Goal: Task Accomplishment & Management: Use online tool/utility

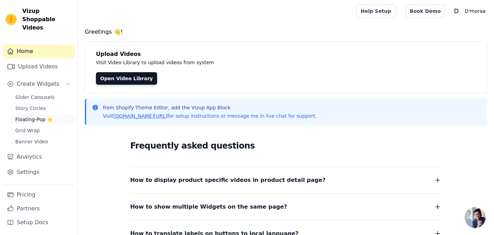
click at [33, 116] on span "Floating-Pop ⭐" at bounding box center [34, 119] width 38 height 7
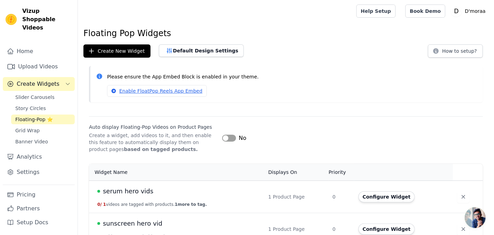
click at [235, 140] on div "No" at bounding box center [234, 138] width 24 height 8
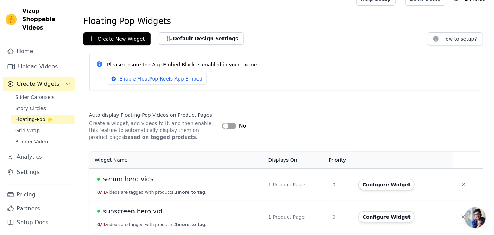
click at [228, 122] on div "No" at bounding box center [234, 126] width 24 height 8
click at [224, 126] on button "Label" at bounding box center [229, 126] width 14 height 7
click at [374, 181] on button "Configure Widget" at bounding box center [386, 184] width 56 height 11
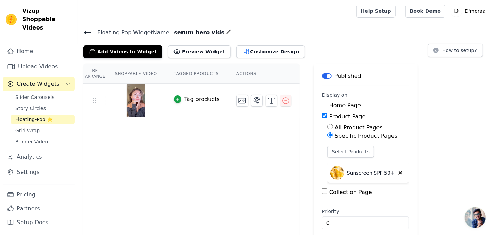
click at [322, 75] on button "Label" at bounding box center [327, 76] width 10 height 6
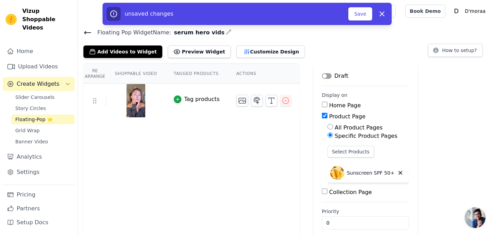
click at [322, 75] on button "Label" at bounding box center [327, 76] width 10 height 6
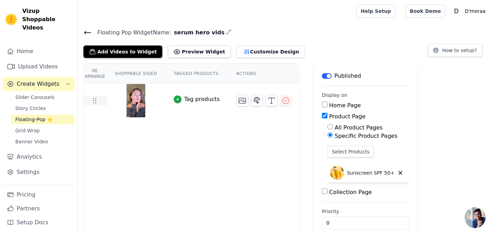
click at [92, 99] on icon at bounding box center [94, 101] width 8 height 8
click at [52, 115] on link "Floating-Pop ⭐" at bounding box center [43, 120] width 64 height 10
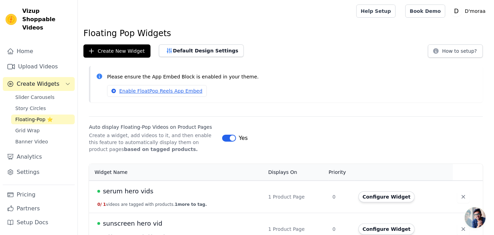
scroll to position [12, 0]
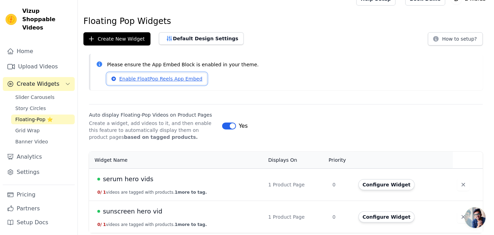
click at [180, 78] on link "Enable FloatPop Reels App Embed" at bounding box center [157, 79] width 100 height 12
click at [125, 179] on span "serum hero vids" at bounding box center [128, 179] width 50 height 10
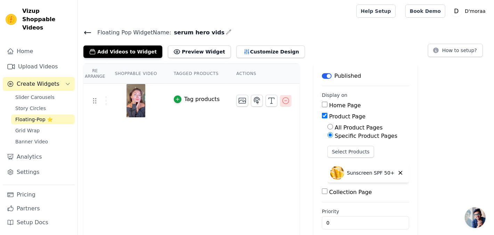
click at [283, 100] on icon "button" at bounding box center [286, 101] width 6 height 6
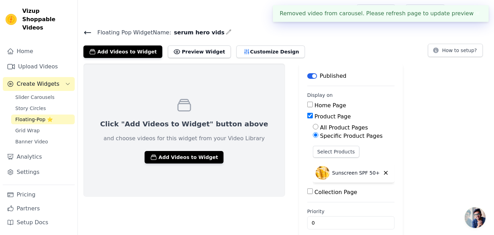
click at [86, 32] on icon at bounding box center [87, 32] width 6 height 3
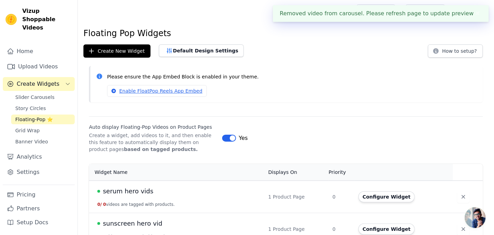
click at [125, 224] on span "sunscreen hero vid" at bounding box center [132, 224] width 59 height 10
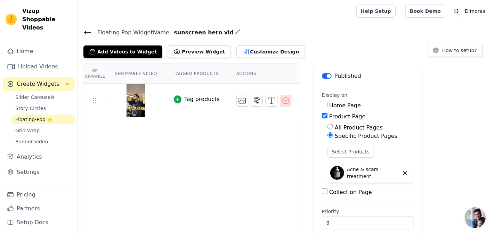
click at [283, 101] on icon "button" at bounding box center [286, 101] width 6 height 6
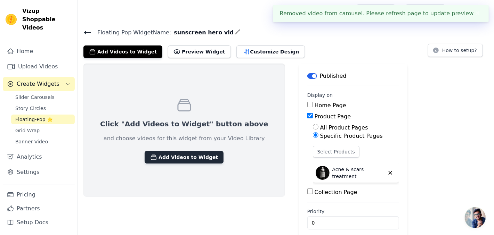
click at [185, 154] on button "Add Videos to Widget" at bounding box center [184, 157] width 79 height 13
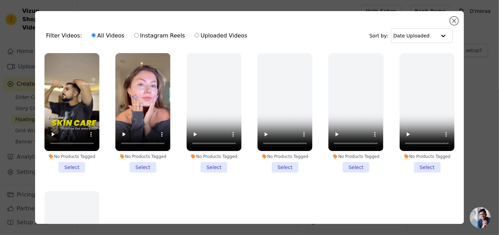
click at [79, 165] on li "No Products Tagged Select" at bounding box center [71, 113] width 55 height 120
click at [0, 0] on input "No Products Tagged Select" at bounding box center [0, 0] width 0 height 0
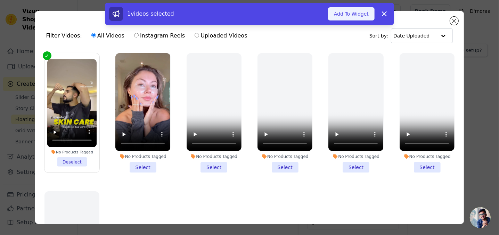
click at [366, 12] on button "Add To Widget" at bounding box center [351, 13] width 47 height 13
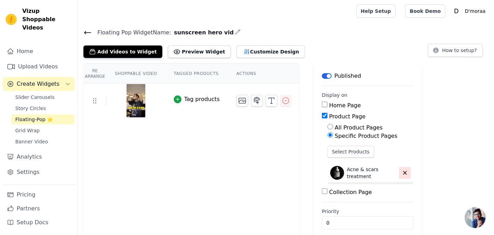
click at [402, 171] on icon "button" at bounding box center [405, 173] width 6 height 6
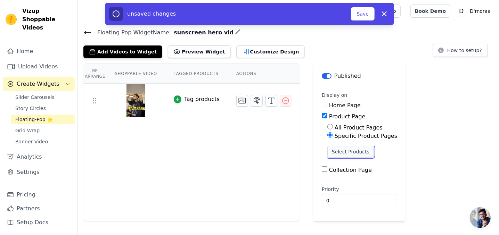
click at [353, 151] on button "Select Products" at bounding box center [350, 152] width 47 height 12
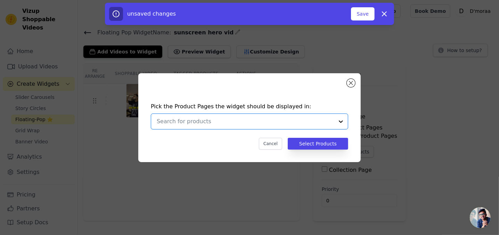
click at [324, 125] on input "text" at bounding box center [245, 121] width 177 height 8
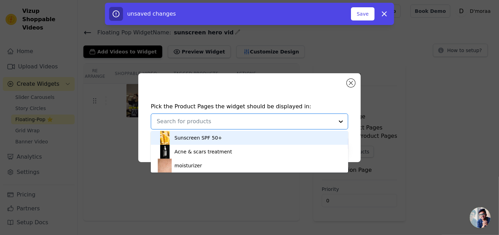
click at [261, 139] on div "Sunscreen SPF 50+" at bounding box center [250, 138] width 184 height 14
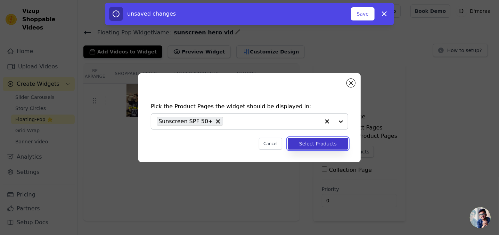
click at [339, 140] on button "Select Products" at bounding box center [318, 144] width 60 height 12
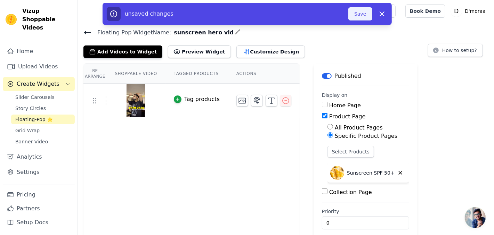
click at [363, 14] on button "Save" at bounding box center [360, 13] width 24 height 13
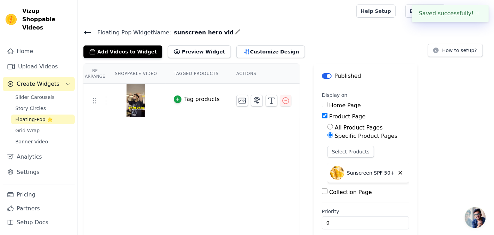
drag, startPoint x: 364, startPoint y: 11, endPoint x: 72, endPoint y: 32, distance: 292.4
click at [72, 32] on div "Vizup Shoppable Videos Home Upload Videos Create Widgets Slider Carousels Story…" at bounding box center [247, 122] width 494 height 244
click at [88, 33] on icon at bounding box center [87, 33] width 8 height 8
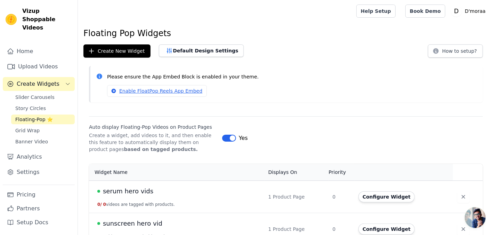
click at [128, 189] on span "serum hero vids" at bounding box center [128, 192] width 50 height 10
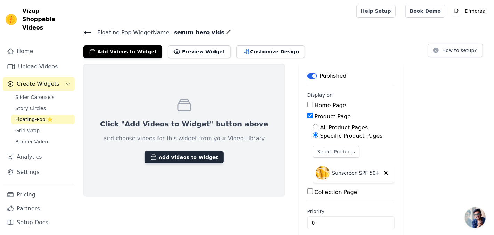
click at [178, 161] on button "Add Videos to Widget" at bounding box center [184, 157] width 79 height 13
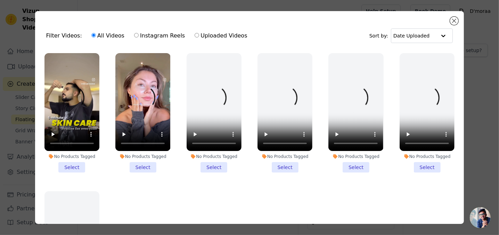
click at [148, 162] on li "No Products Tagged Select" at bounding box center [142, 113] width 55 height 120
click at [0, 0] on input "No Products Tagged Select" at bounding box center [0, 0] width 0 height 0
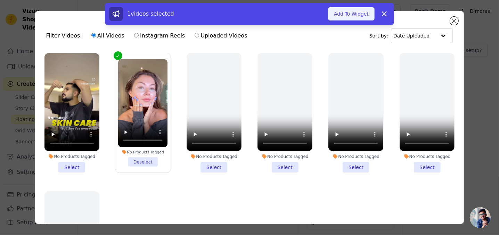
click at [342, 15] on button "Add To Widget" at bounding box center [351, 13] width 47 height 13
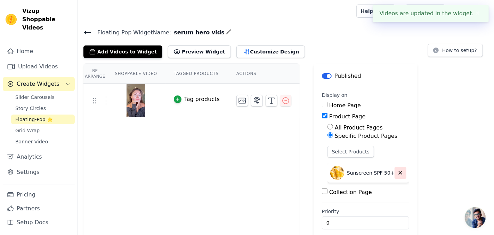
click at [399, 172] on icon "button" at bounding box center [400, 173] width 3 height 3
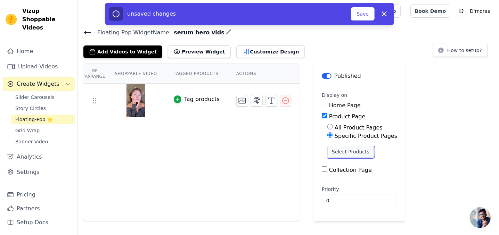
click at [355, 154] on button "Select Products" at bounding box center [350, 152] width 47 height 12
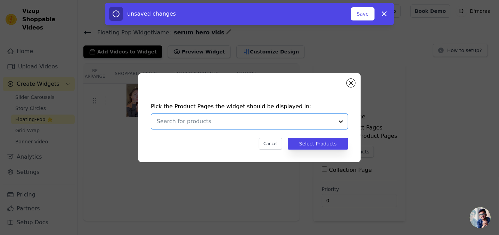
click at [287, 123] on input "text" at bounding box center [245, 121] width 177 height 8
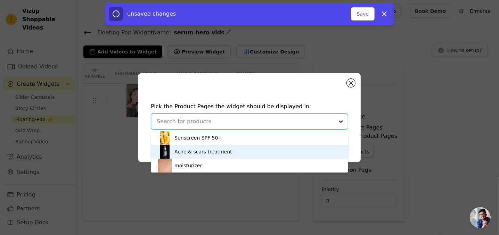
click at [222, 154] on div "Acne & scars treatment" at bounding box center [203, 151] width 58 height 7
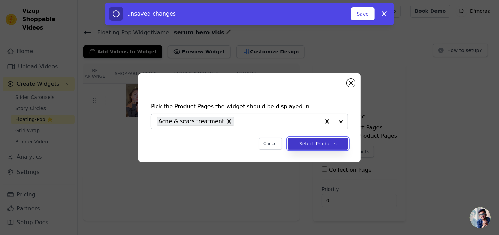
click at [328, 147] on button "Select Products" at bounding box center [318, 144] width 60 height 12
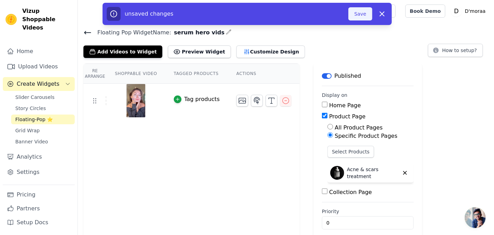
click at [361, 14] on button "Save" at bounding box center [360, 13] width 24 height 13
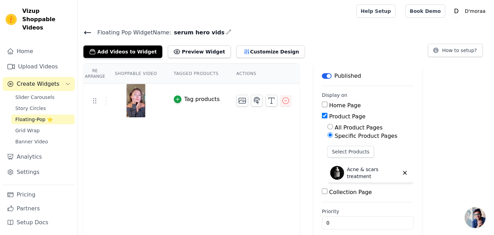
click at [85, 33] on icon at bounding box center [87, 33] width 8 height 8
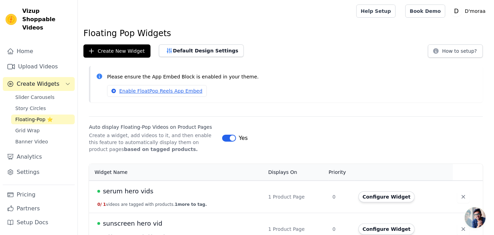
scroll to position [12, 0]
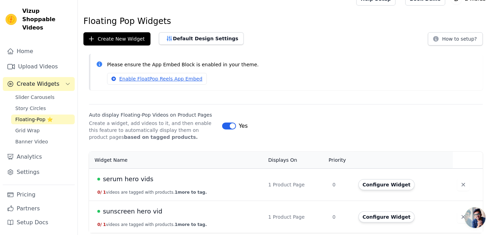
click at [135, 208] on span "sunscreen hero vid" at bounding box center [132, 212] width 59 height 10
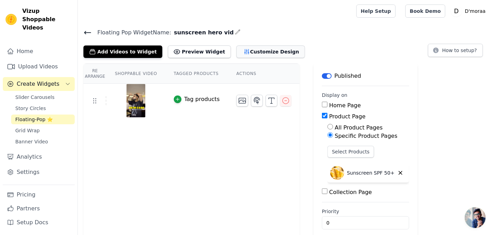
click at [236, 54] on button "Customize Design" at bounding box center [270, 52] width 68 height 13
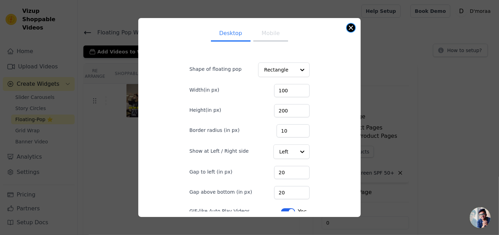
click at [352, 25] on button "Close modal" at bounding box center [351, 28] width 8 height 8
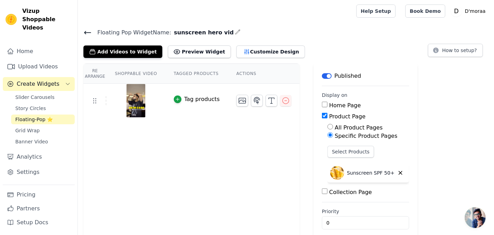
scroll to position [7, 0]
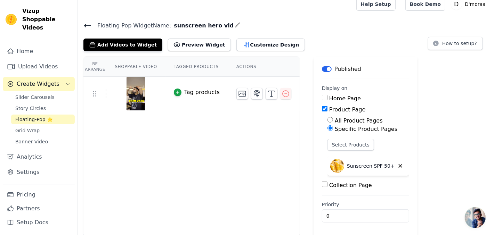
click at [86, 25] on icon at bounding box center [87, 25] width 6 height 3
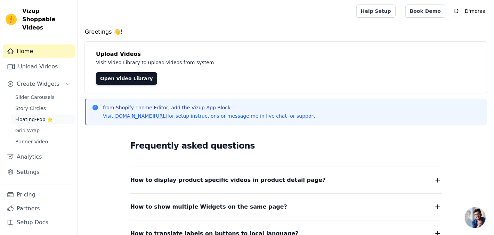
click at [30, 116] on span "Floating-Pop ⭐" at bounding box center [34, 119] width 38 height 7
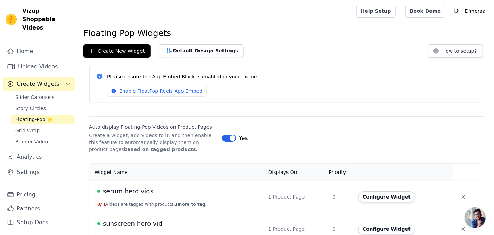
scroll to position [12, 0]
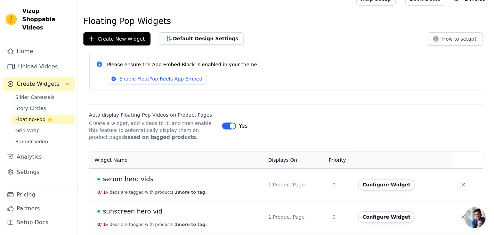
click at [144, 212] on span "sunscreen hero vid" at bounding box center [132, 212] width 59 height 10
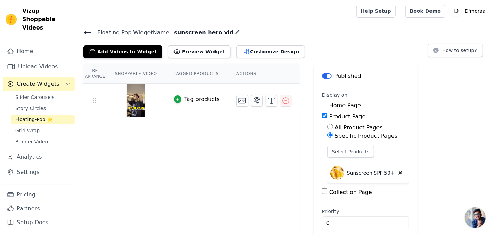
click at [234, 72] on th "Actions" at bounding box center [264, 74] width 72 height 20
click at [322, 74] on button "Label" at bounding box center [327, 76] width 10 height 6
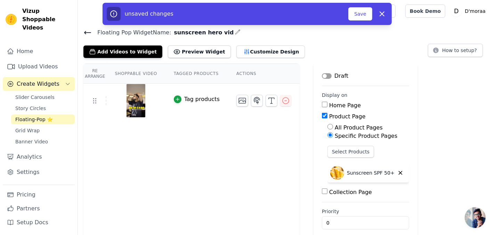
click at [322, 74] on button "Label" at bounding box center [327, 76] width 10 height 6
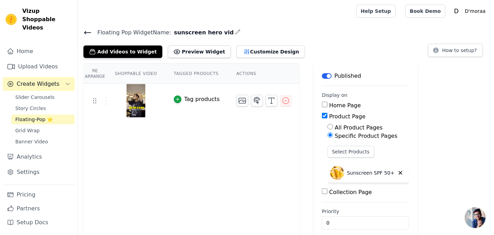
click at [322, 72] on div "Published" at bounding box center [341, 76] width 39 height 8
click at [322, 73] on button "Label" at bounding box center [327, 76] width 10 height 6
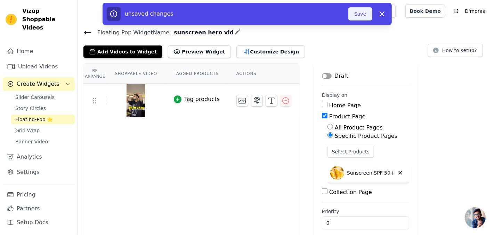
click at [359, 14] on button "Save" at bounding box center [360, 13] width 24 height 13
click at [356, 15] on button "Save" at bounding box center [360, 13] width 24 height 13
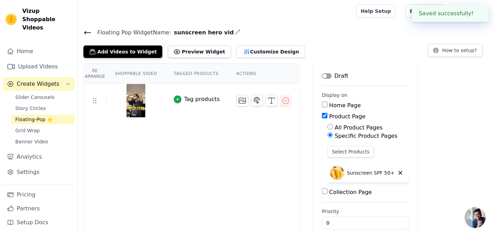
click at [322, 75] on button "Label" at bounding box center [327, 76] width 10 height 6
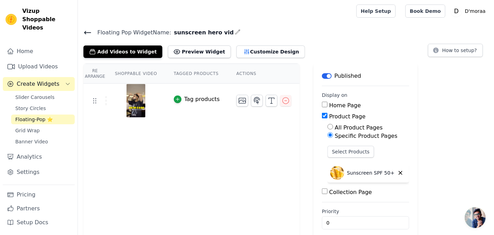
scroll to position [7, 0]
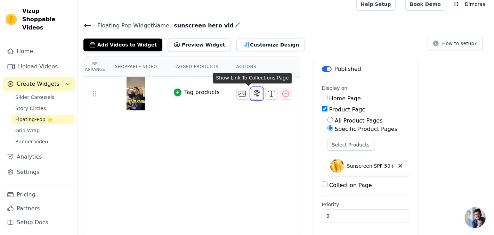
click at [253, 93] on button "button" at bounding box center [257, 94] width 12 height 12
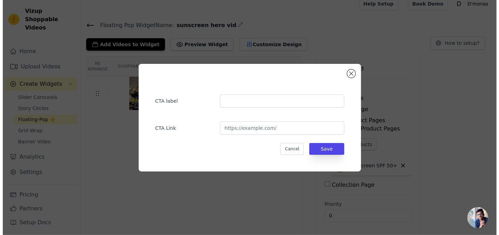
scroll to position [0, 0]
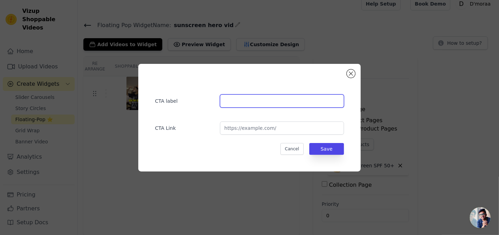
click at [254, 100] on input "text" at bounding box center [282, 101] width 124 height 13
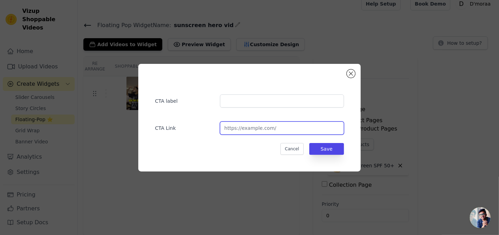
click at [261, 125] on input "url" at bounding box center [282, 128] width 124 height 13
click at [347, 75] on div "CTA label CTA Link Cancel Save" at bounding box center [249, 118] width 222 height 108
click at [353, 71] on button "Close modal" at bounding box center [351, 74] width 8 height 8
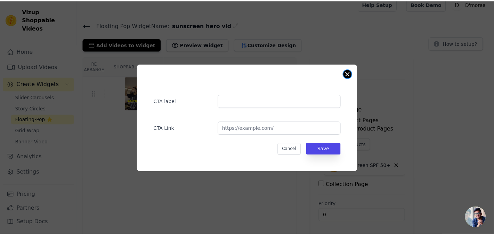
scroll to position [7, 0]
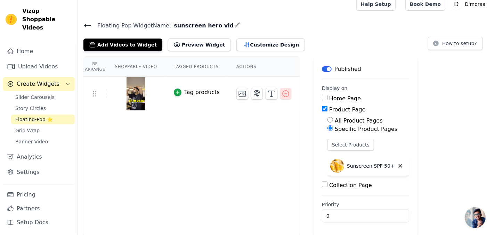
click at [282, 94] on icon "button" at bounding box center [286, 94] width 8 height 8
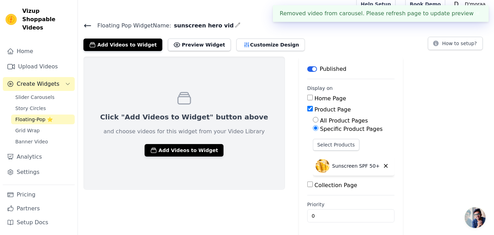
click at [86, 25] on icon at bounding box center [87, 26] width 8 height 8
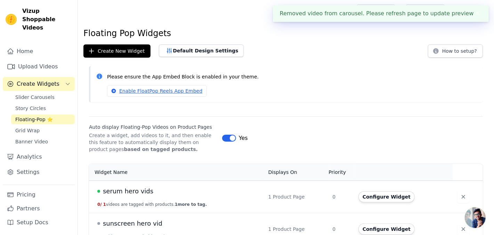
scroll to position [12, 0]
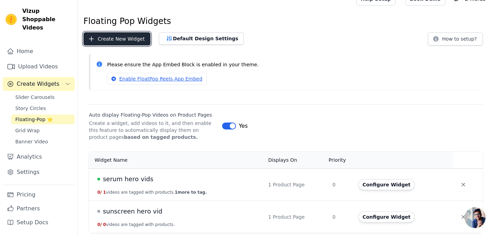
click at [119, 40] on button "Create New Widget" at bounding box center [116, 38] width 67 height 13
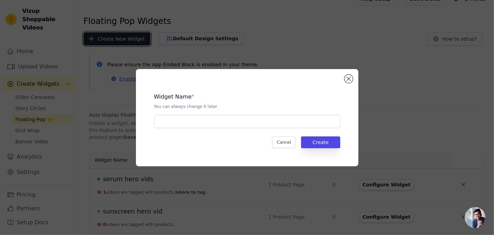
scroll to position [0, 0]
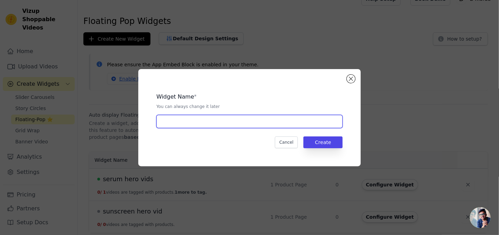
click at [187, 122] on input "text" at bounding box center [249, 121] width 186 height 13
type input "sunscreen hero"
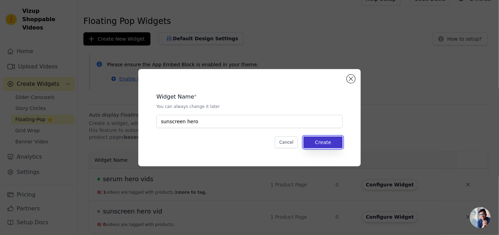
click at [312, 141] on button "Create" at bounding box center [322, 143] width 39 height 12
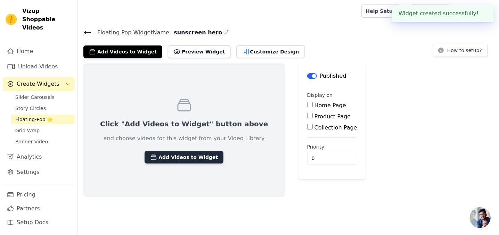
click at [183, 156] on button "Add Videos to Widget" at bounding box center [184, 157] width 79 height 13
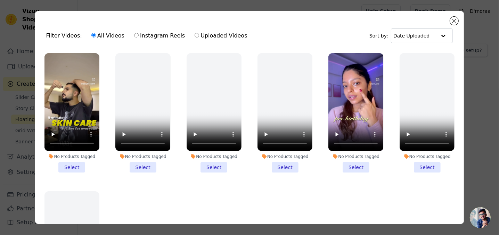
click at [351, 166] on li "No Products Tagged Select" at bounding box center [355, 113] width 55 height 120
click at [0, 0] on input "No Products Tagged Select" at bounding box center [0, 0] width 0 height 0
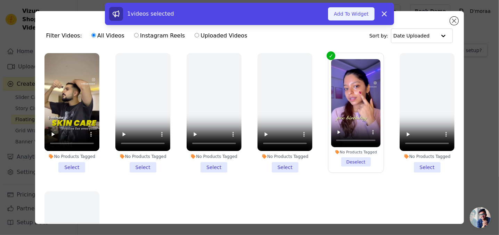
click at [352, 16] on button "Add To Widget" at bounding box center [351, 13] width 47 height 13
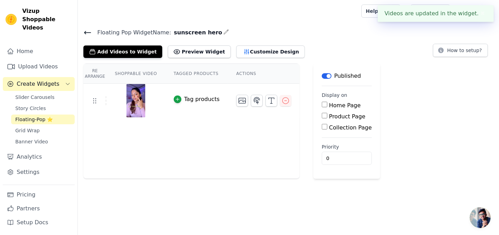
click at [322, 116] on input "Product Page" at bounding box center [325, 116] width 6 height 6
checkbox input "true"
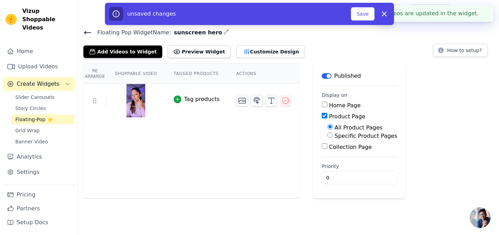
click at [335, 135] on label "Specific Product Pages" at bounding box center [366, 136] width 63 height 7
click at [333, 135] on input "Specific Product Pages" at bounding box center [330, 135] width 6 height 6
radio input "true"
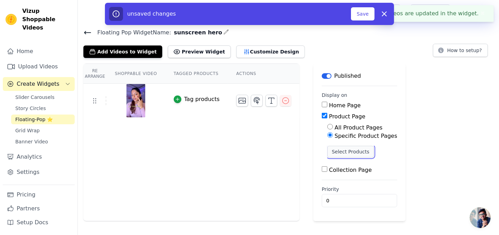
click at [337, 151] on button "Select Products" at bounding box center [350, 152] width 47 height 12
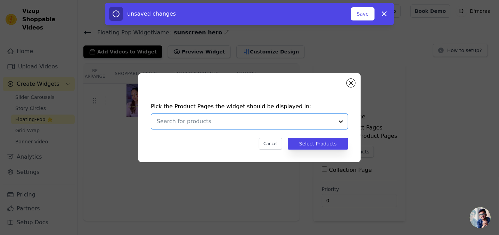
click at [292, 120] on input "text" at bounding box center [245, 121] width 177 height 8
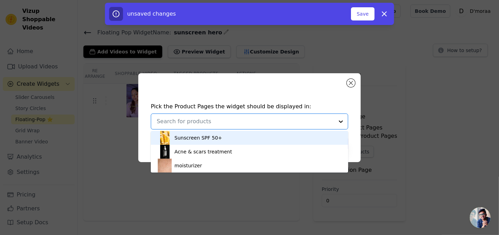
click at [269, 141] on div "Sunscreen SPF 50+" at bounding box center [250, 138] width 184 height 14
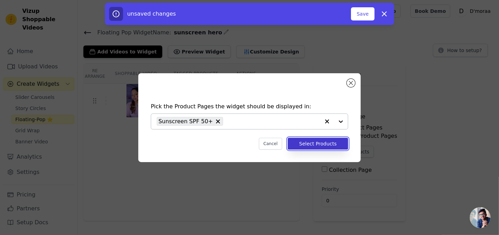
click at [314, 147] on button "Select Products" at bounding box center [318, 144] width 60 height 12
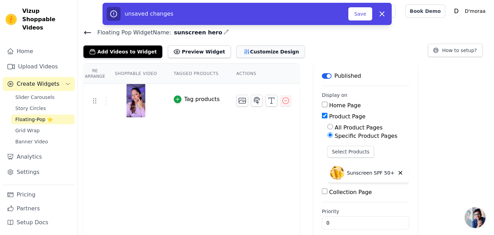
click at [261, 47] on button "Customize Design" at bounding box center [270, 52] width 68 height 13
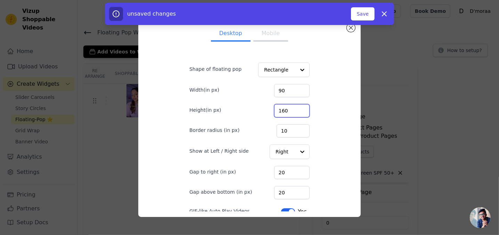
click at [286, 110] on input "160" at bounding box center [291, 110] width 35 height 13
type input "200"
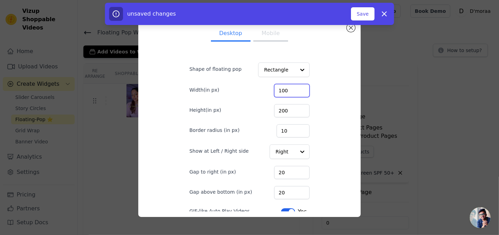
click at [294, 87] on input "100" at bounding box center [291, 90] width 35 height 13
click at [294, 87] on input "101" at bounding box center [291, 90] width 35 height 13
click at [294, 87] on input "102" at bounding box center [291, 90] width 35 height 13
click at [295, 90] on input "103" at bounding box center [291, 90] width 35 height 13
click at [295, 90] on input "104" at bounding box center [291, 90] width 35 height 13
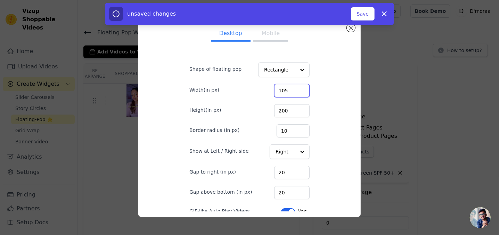
click at [295, 90] on input "105" at bounding box center [291, 90] width 35 height 13
click at [296, 92] on input "104" at bounding box center [291, 90] width 35 height 13
click at [296, 92] on input "103" at bounding box center [291, 90] width 35 height 13
click at [296, 92] on input "102" at bounding box center [291, 90] width 35 height 13
click at [296, 92] on input "101" at bounding box center [291, 90] width 35 height 13
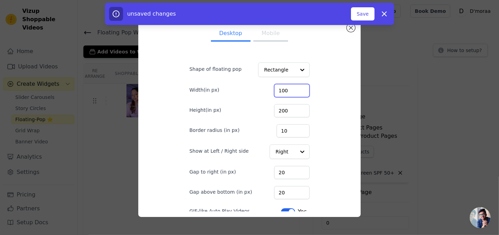
type input "100"
click at [296, 92] on input "100" at bounding box center [291, 90] width 35 height 13
click at [366, 12] on button "Save" at bounding box center [363, 13] width 24 height 13
click at [368, 13] on button "Save" at bounding box center [363, 13] width 24 height 13
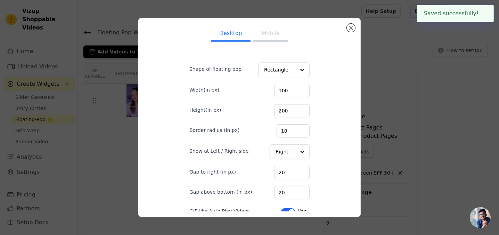
click at [407, 79] on div "Desktop Mobile Shape of floating pop Rectangle Width(in px) 100 Height(in px) 2…" at bounding box center [249, 118] width 477 height 222
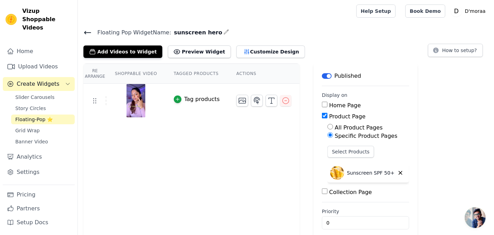
click at [89, 32] on icon at bounding box center [87, 33] width 8 height 8
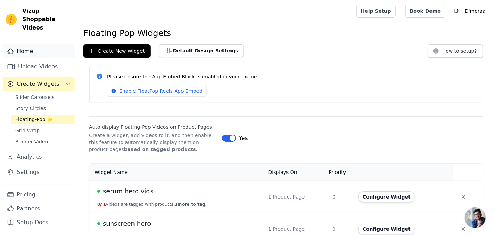
click at [32, 46] on link "Home" at bounding box center [39, 51] width 72 height 14
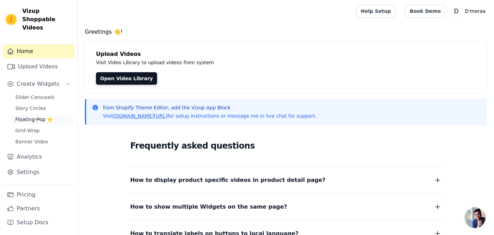
click at [38, 116] on span "Floating-Pop ⭐" at bounding box center [34, 119] width 38 height 7
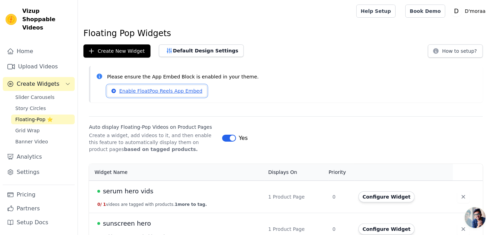
click at [134, 89] on link "Enable FloatPop Reels App Embed" at bounding box center [157, 91] width 100 height 12
